Goal: Transaction & Acquisition: Purchase product/service

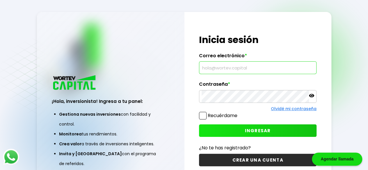
click at [216, 67] on input "text" at bounding box center [258, 68] width 112 height 12
type input "[EMAIL_ADDRESS][DOMAIN_NAME]"
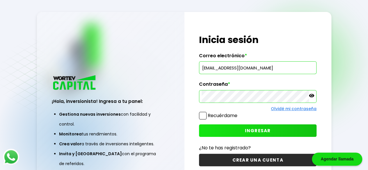
click at [311, 95] on icon at bounding box center [311, 95] width 5 height 5
click at [250, 134] on button "INGRESAR" at bounding box center [257, 130] width 117 height 13
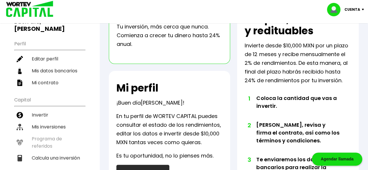
scroll to position [52, 0]
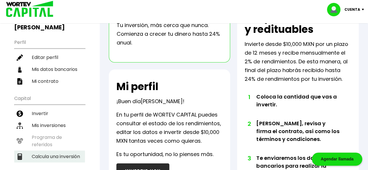
click at [74, 151] on li "Calcula una inversión" at bounding box center [49, 157] width 71 height 12
select select "1"
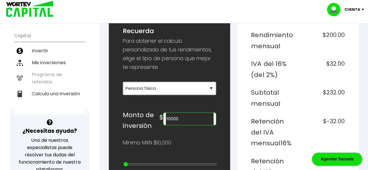
scroll to position [115, 0]
click at [188, 117] on input "10000" at bounding box center [190, 119] width 48 height 12
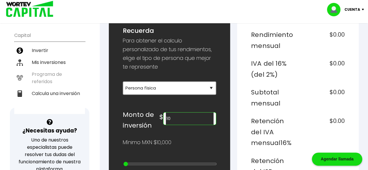
type input "1"
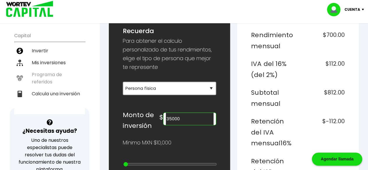
scroll to position [115, 0]
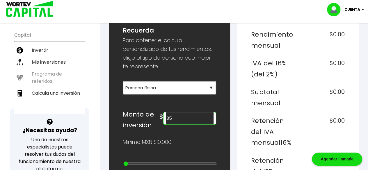
type input "3"
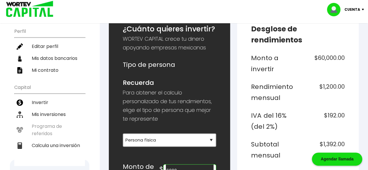
scroll to position [64, 0]
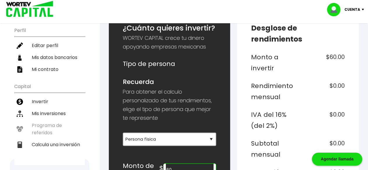
type input "6"
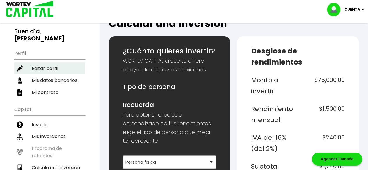
scroll to position [41, 0]
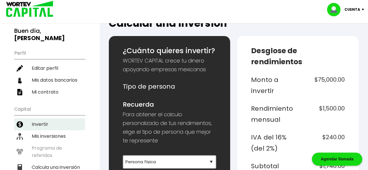
type input "75000"
click at [48, 118] on li "Invertir" at bounding box center [49, 124] width 71 height 12
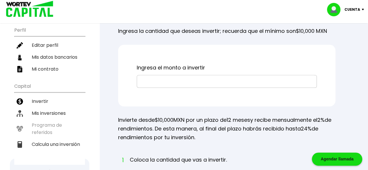
scroll to position [65, 0]
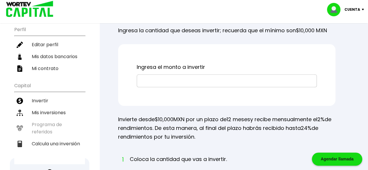
click at [174, 82] on input "text" at bounding box center [226, 81] width 175 height 12
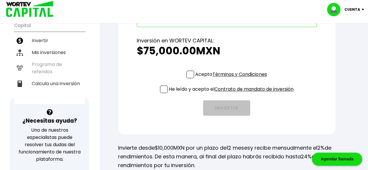
scroll to position [125, 0]
type input "$75,000"
click at [190, 72] on span at bounding box center [190, 74] width 8 height 8
click at [232, 79] on input "Acepto Términos y Condiciones" at bounding box center [232, 79] width 0 height 0
click at [161, 88] on span at bounding box center [164, 89] width 8 height 8
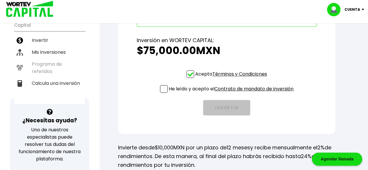
click at [232, 93] on input "He leído y acepto el Contrato de mandato de inversión" at bounding box center [232, 93] width 0 height 0
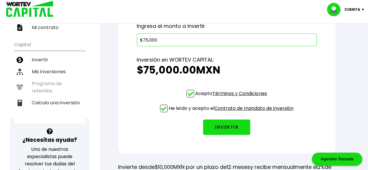
scroll to position [107, 0]
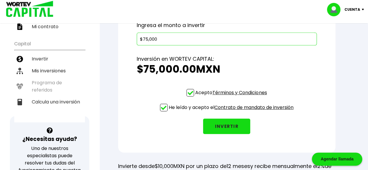
click at [233, 125] on button "INVERTIR" at bounding box center [226, 126] width 47 height 15
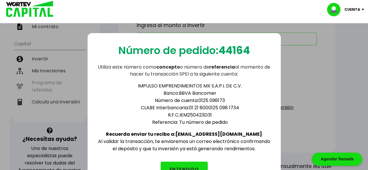
click at [195, 162] on button "ENTENDIDO" at bounding box center [184, 169] width 47 height 15
